Goal: Task Accomplishment & Management: Manage account settings

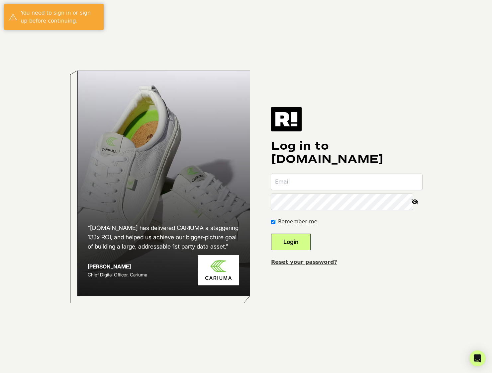
click at [0, 373] on com-1password-button at bounding box center [0, 373] width 0 height 0
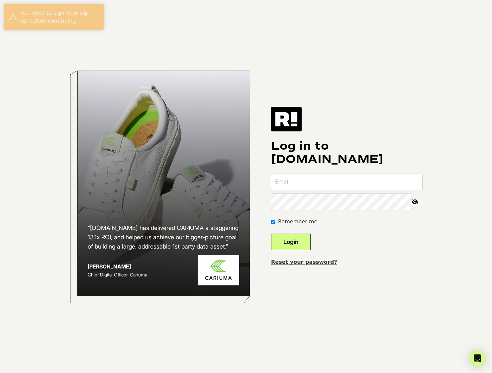
type input "[EMAIL_ADDRESS][DOMAIN_NAME]"
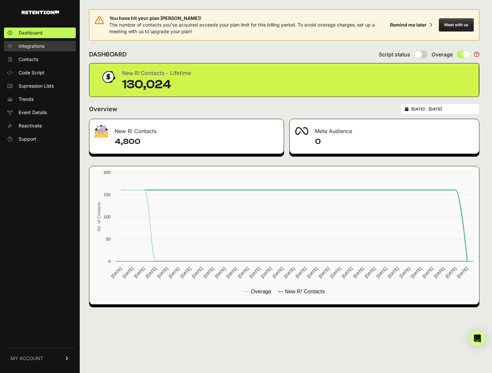
click at [31, 45] on span "Integrations" at bounding box center [32, 46] width 26 height 7
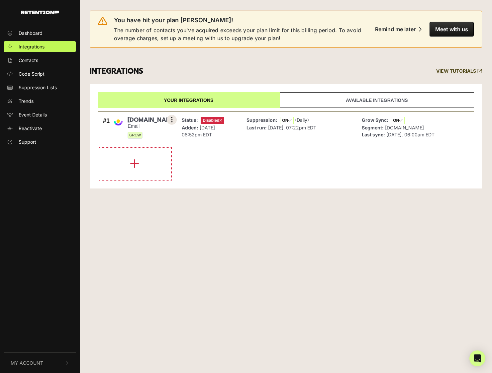
click at [173, 120] on button at bounding box center [172, 120] width 10 height 10
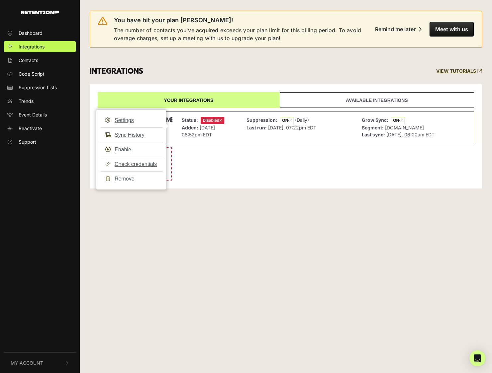
click at [255, 179] on li at bounding box center [286, 163] width 376 height 33
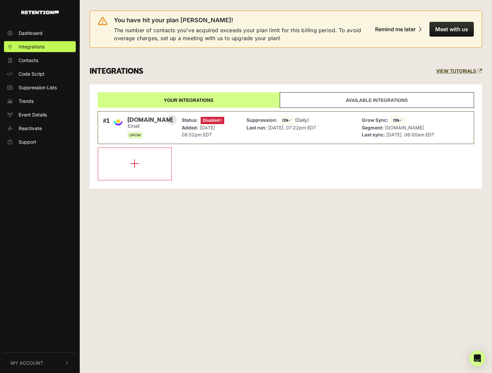
drag, startPoint x: 397, startPoint y: 134, endPoint x: 422, endPoint y: 137, distance: 24.8
click at [422, 137] on p "Last sync: [DATE]. 06:00am EDT" at bounding box center [397, 134] width 73 height 7
click at [415, 166] on li at bounding box center [286, 163] width 376 height 33
click at [178, 101] on link "Your integrations" at bounding box center [189, 100] width 182 height 16
click at [172, 120] on icon at bounding box center [172, 119] width 2 height 7
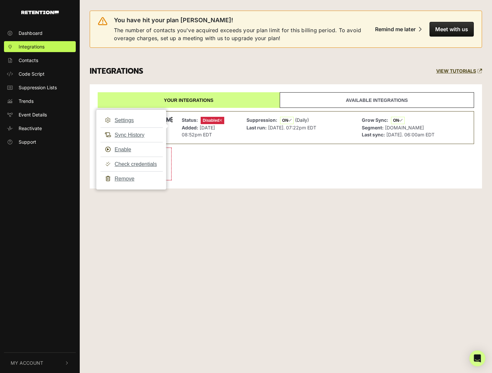
click at [251, 190] on div "You have hit your plan [PERSON_NAME]! The number of contacts you've acquired ex…" at bounding box center [286, 99] width 412 height 198
